Goal: Transaction & Acquisition: Download file/media

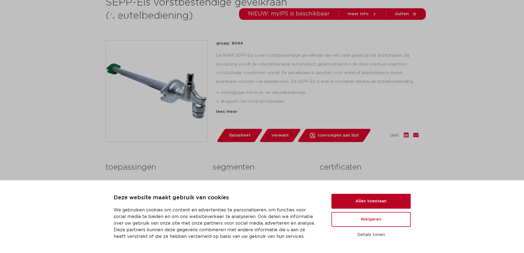
scroll to position [110, 0]
click at [384, 201] on button "Alles toestaan" at bounding box center [371, 201] width 79 height 15
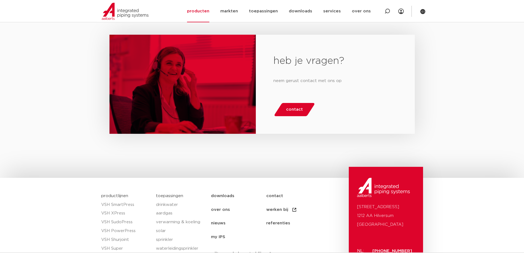
scroll to position [275, 0]
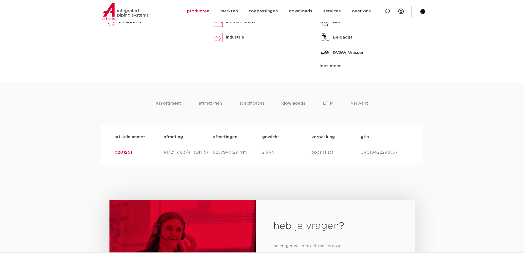
click at [301, 101] on li "downloads" at bounding box center [293, 108] width 23 height 16
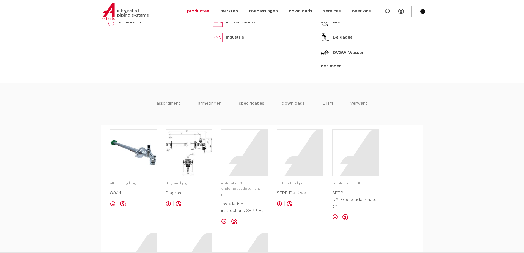
scroll to position [358, 0]
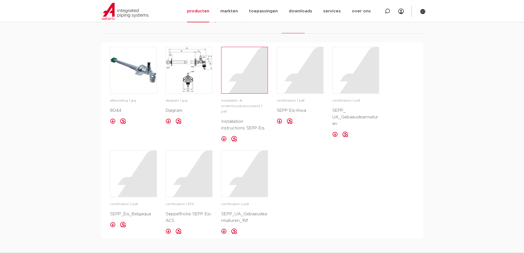
click at [257, 73] on div at bounding box center [244, 70] width 46 height 46
click at [148, 179] on div at bounding box center [133, 174] width 46 height 46
click at [257, 176] on div at bounding box center [244, 174] width 46 height 46
click at [351, 71] on div at bounding box center [356, 70] width 46 height 46
click at [295, 70] on div at bounding box center [300, 70] width 46 height 46
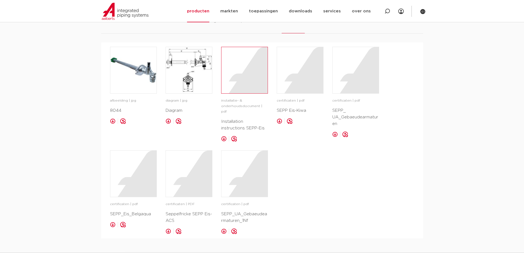
click at [261, 80] on div at bounding box center [244, 70] width 46 height 46
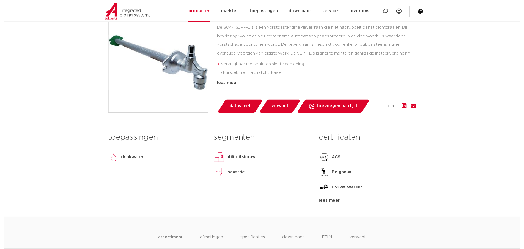
scroll to position [138, 0]
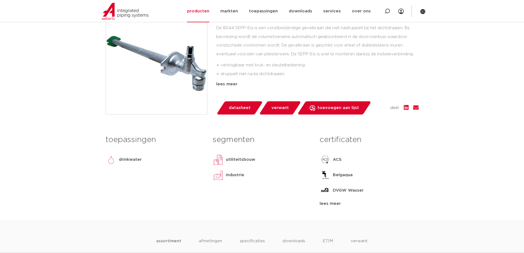
click at [235, 104] on span "datasheet" at bounding box center [240, 107] width 22 height 9
